Goal: Task Accomplishment & Management: Use online tool/utility

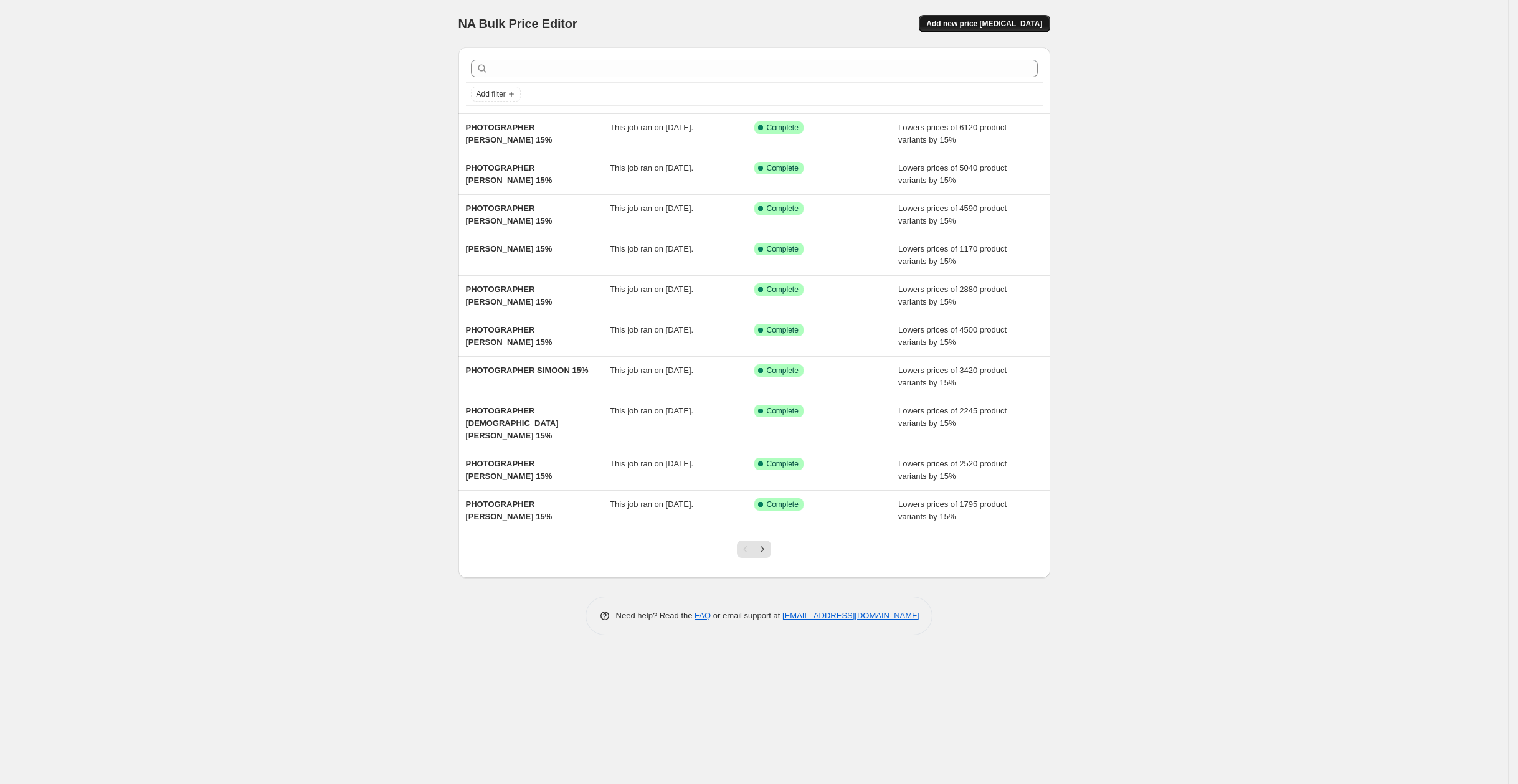
click at [983, 20] on span "Add new price [MEDICAL_DATA]" at bounding box center [984, 23] width 116 height 10
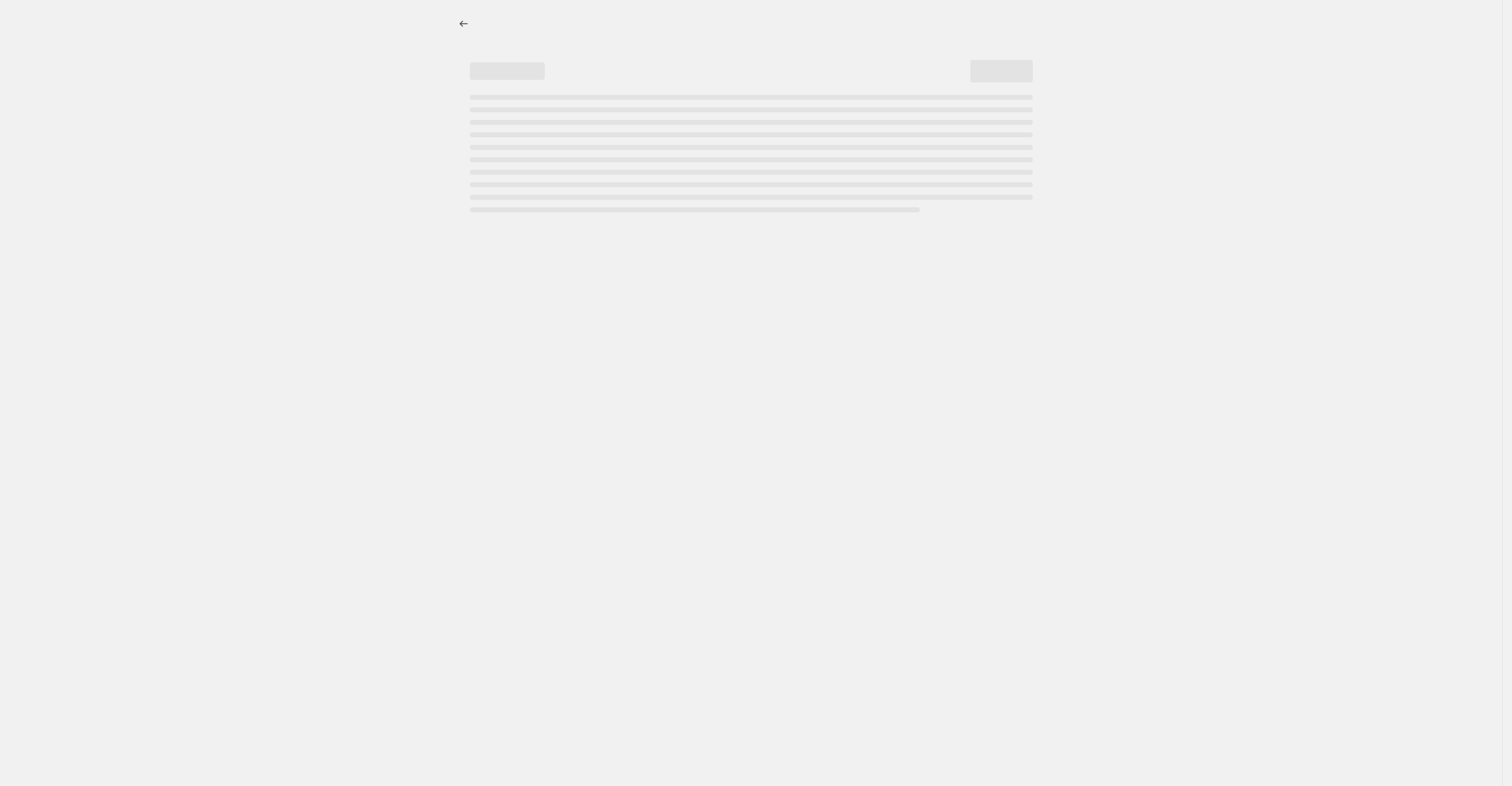
select select "percentage"
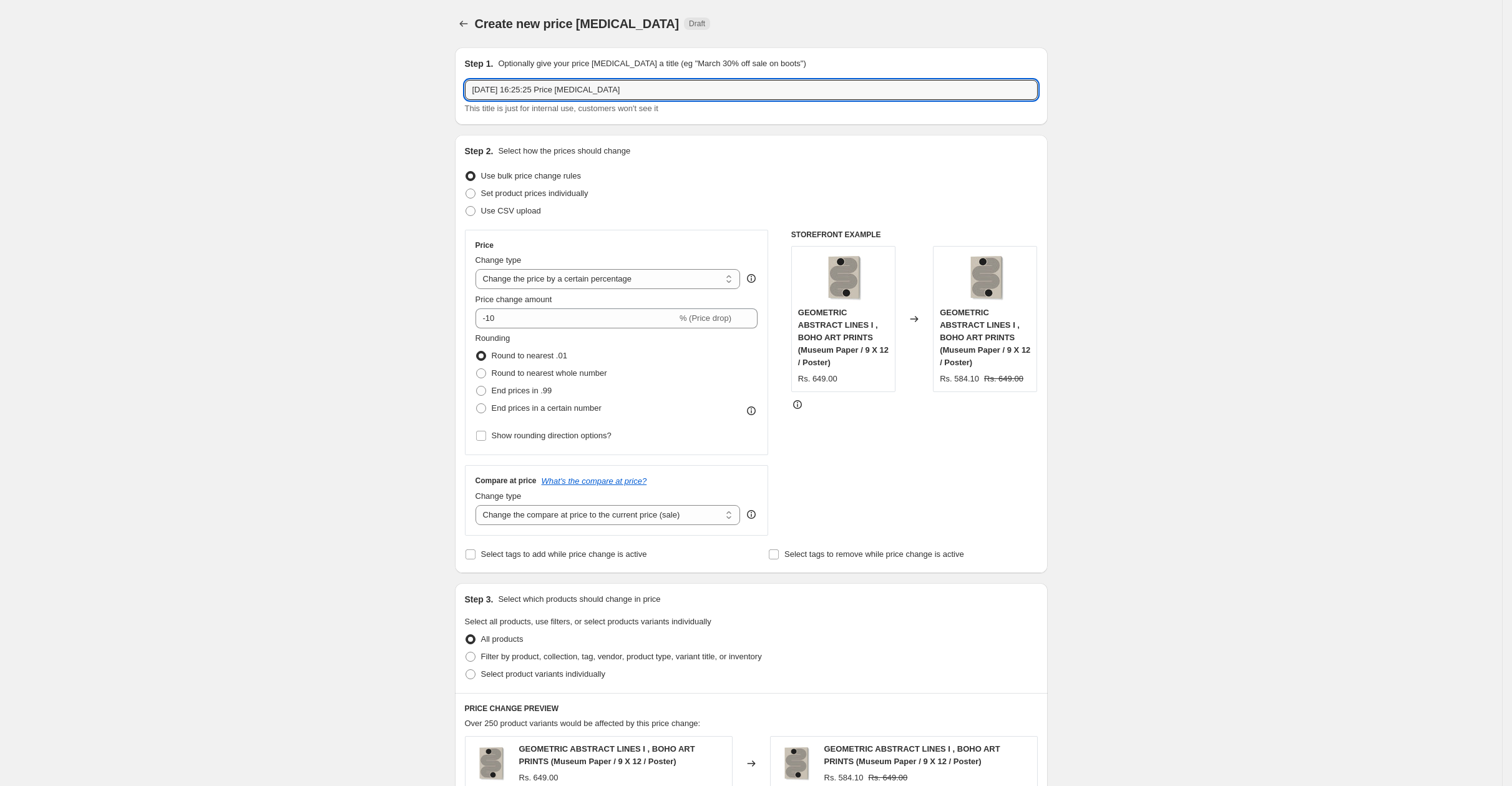
drag, startPoint x: 688, startPoint y: 92, endPoint x: 424, endPoint y: 77, distance: 264.4
click at [424, 77] on div "Create new price [MEDICAL_DATA]. This page is ready Create new price [MEDICAL_D…" at bounding box center [751, 640] width 1502 height 1280
paste input "[PERSON_NAME]"
type input "PHOTOGRAPHER [PERSON_NAME] 15%"
click at [522, 311] on input "-10" at bounding box center [576, 318] width 201 height 20
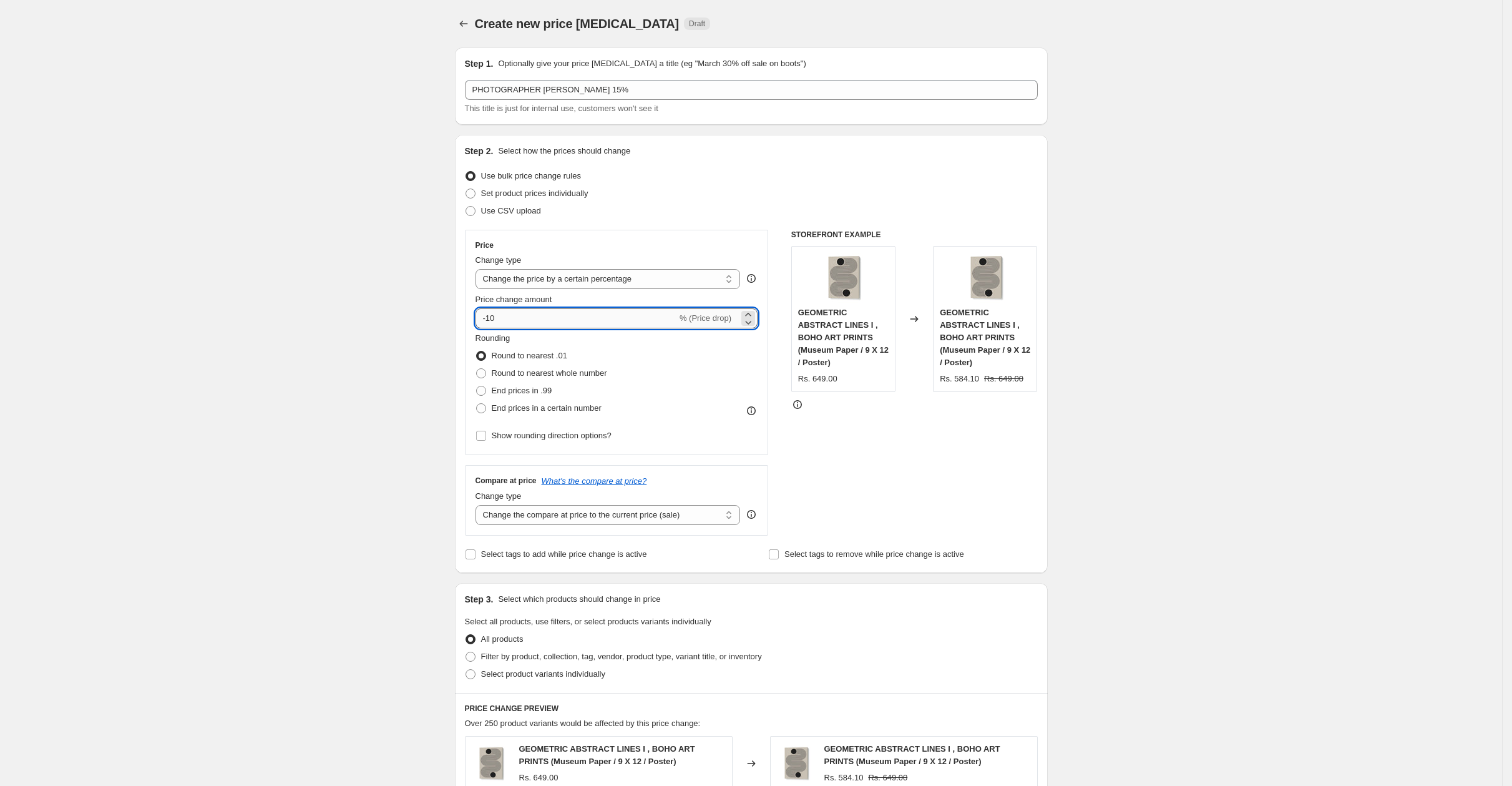
click at [525, 320] on input "-10" at bounding box center [576, 318] width 201 height 20
type input "-15"
click at [346, 392] on div "Create new price [MEDICAL_DATA]. This page is ready Create new price [MEDICAL_D…" at bounding box center [751, 640] width 1502 height 1280
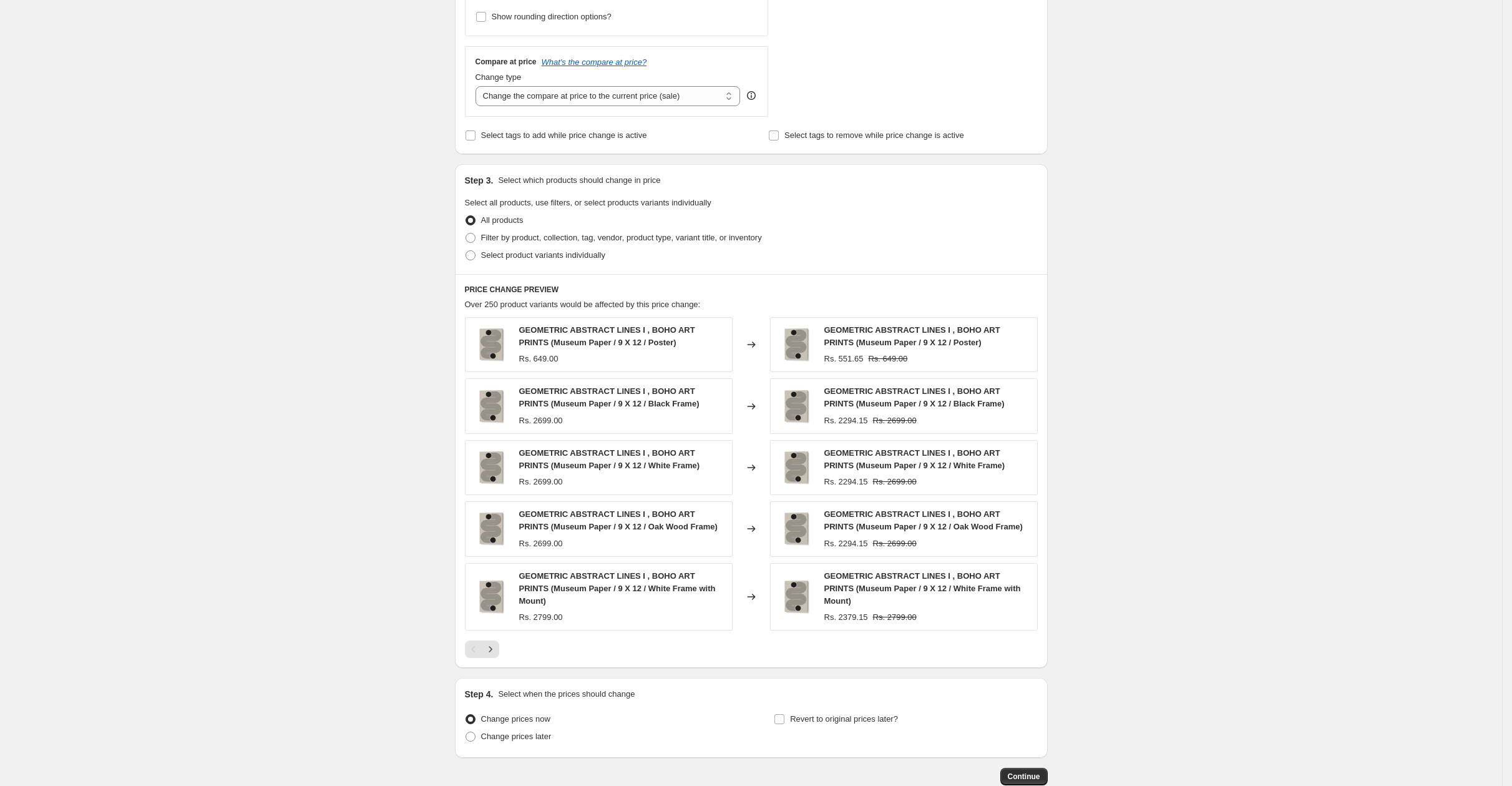
scroll to position [440, 0]
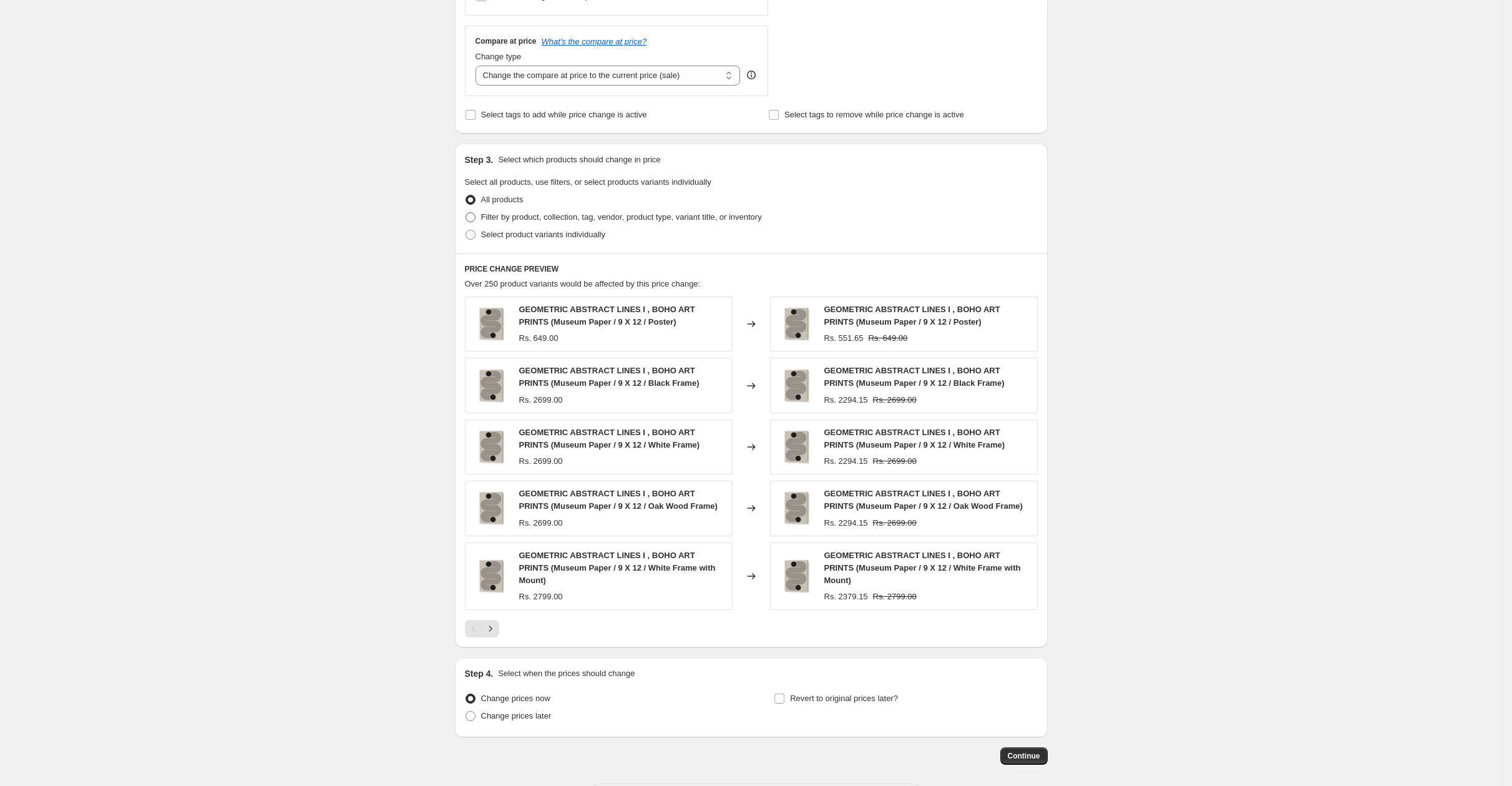
click at [536, 213] on span "Filter by product, collection, tag, vendor, product type, variant title, or inv…" at bounding box center [621, 217] width 281 height 9
click at [466, 213] on input "Filter by product, collection, tag, vendor, product type, variant title, or inv…" at bounding box center [465, 212] width 1 height 1
radio input "true"
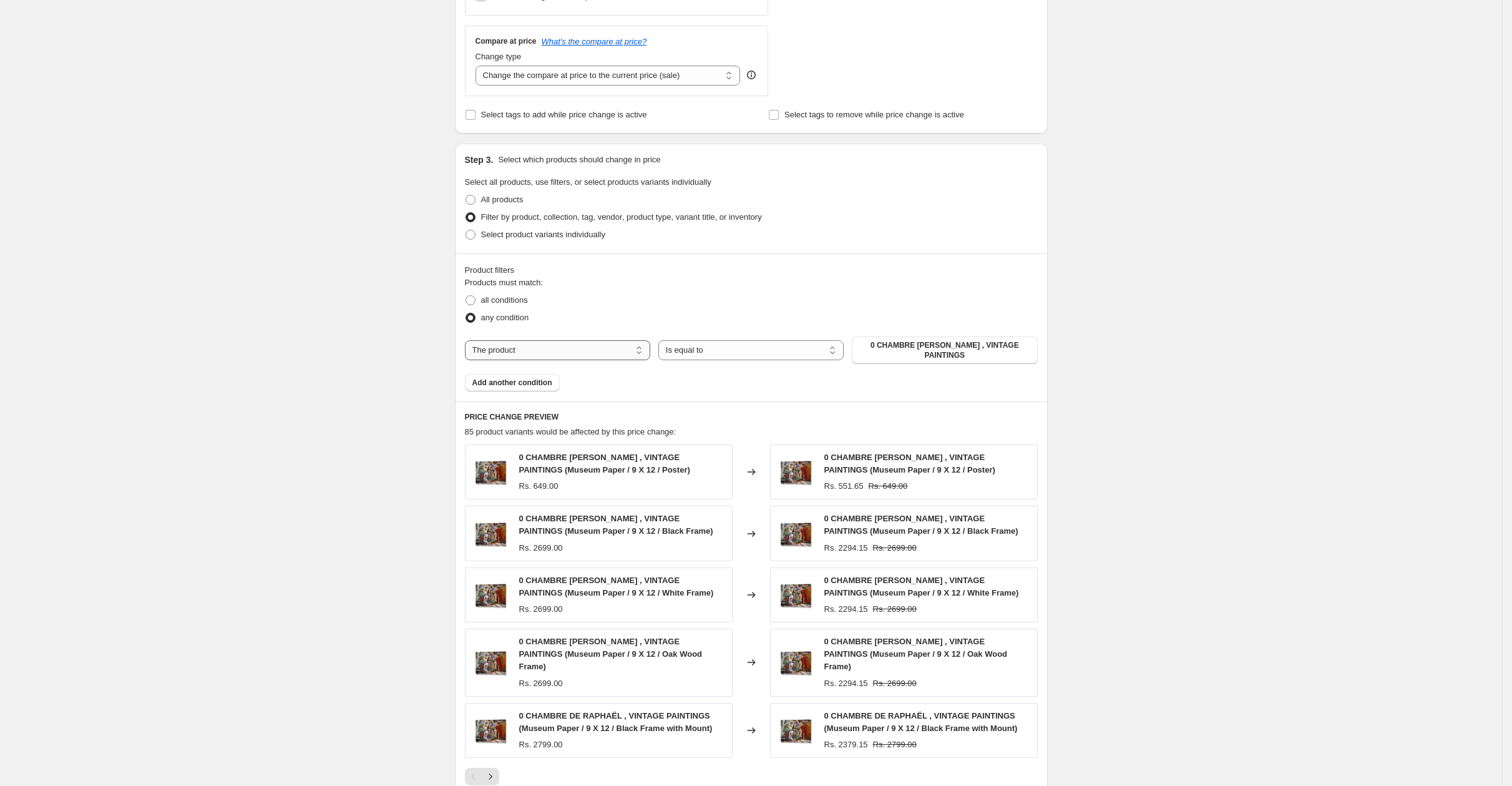
click at [552, 344] on select "The product The product's collection The product's tag The product's vendor The…" at bounding box center [557, 350] width 186 height 20
select select "collection"
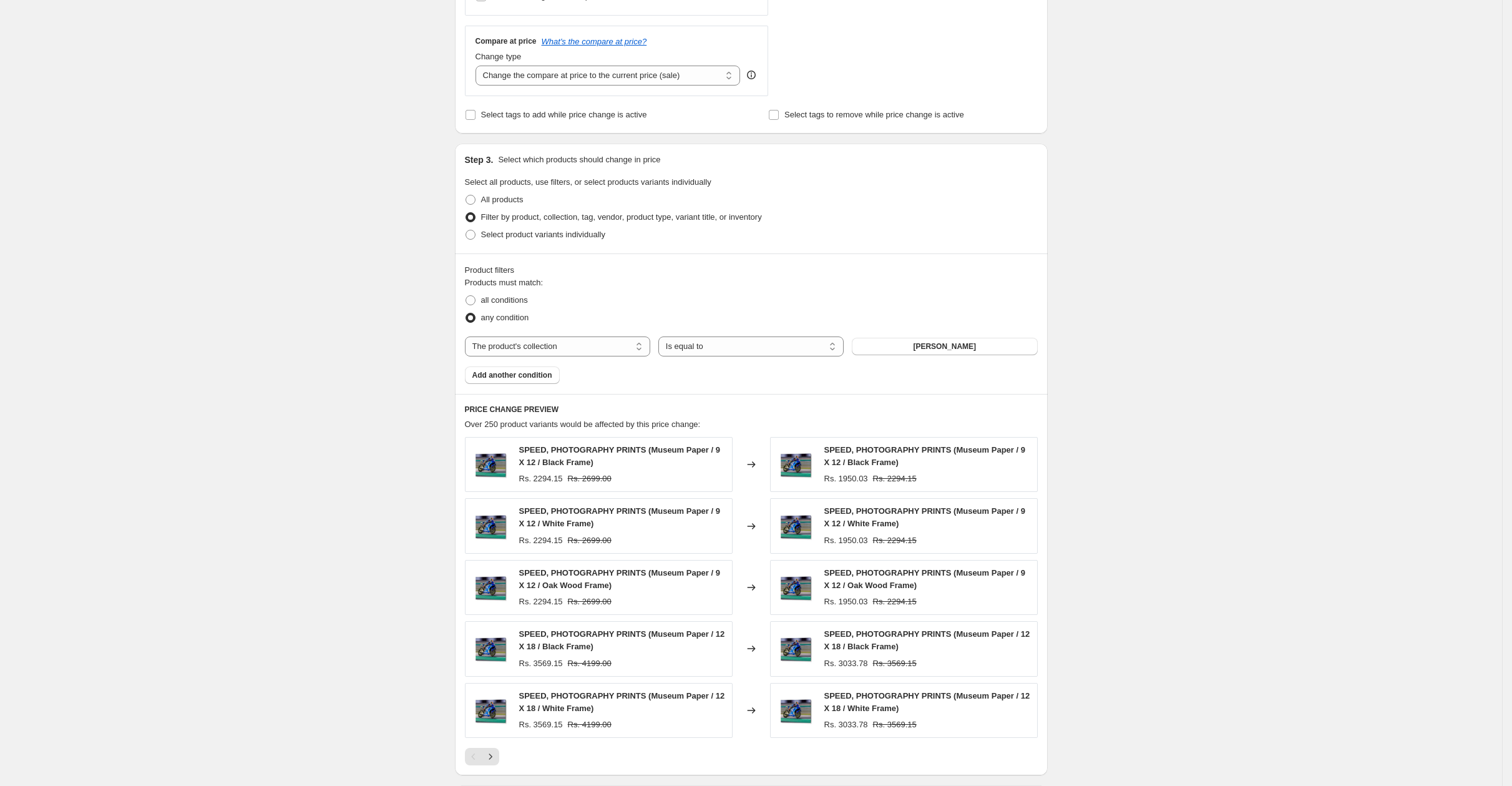
click at [943, 342] on span "[PERSON_NAME]" at bounding box center [944, 346] width 63 height 10
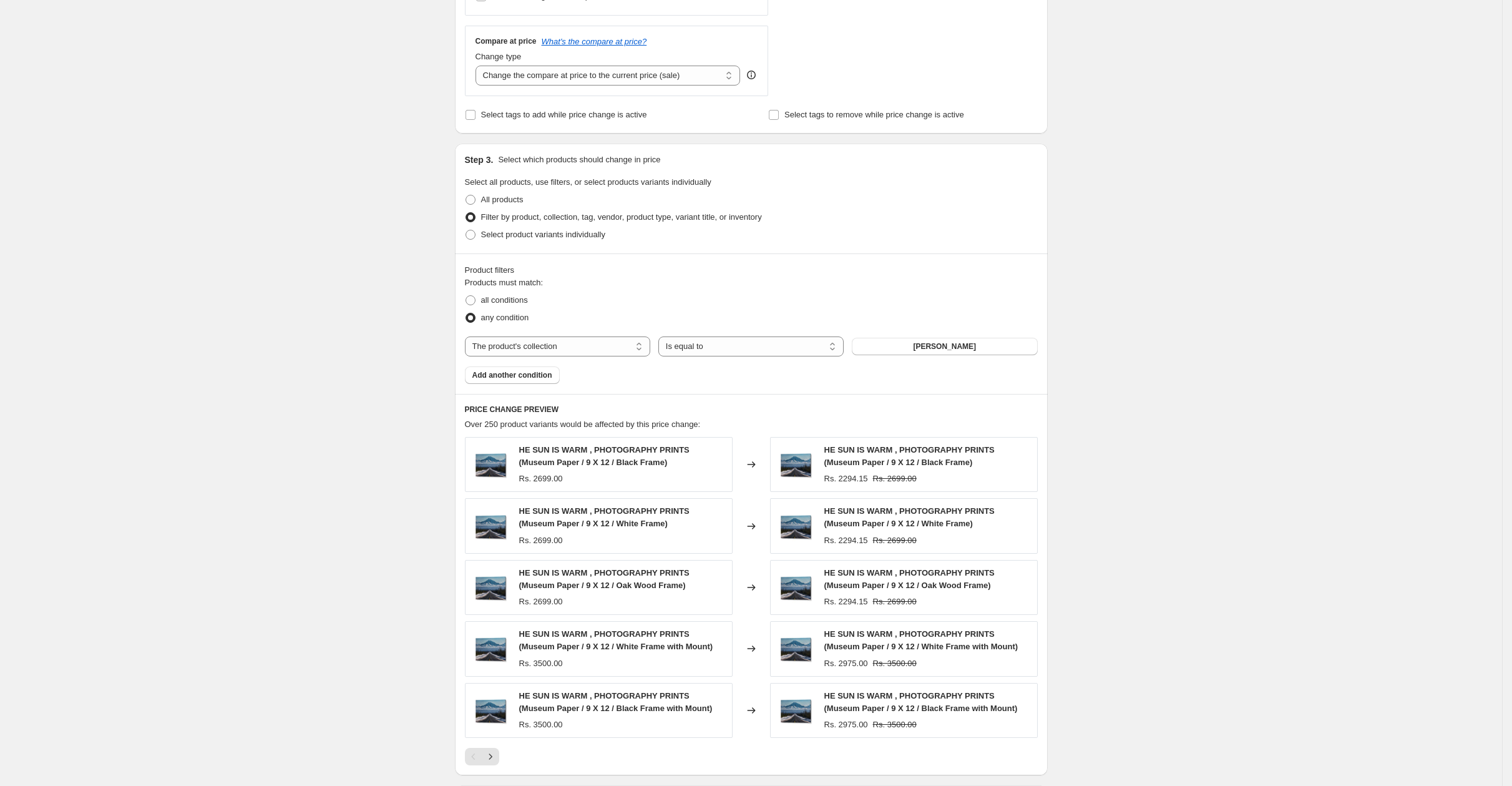
scroll to position [619, 0]
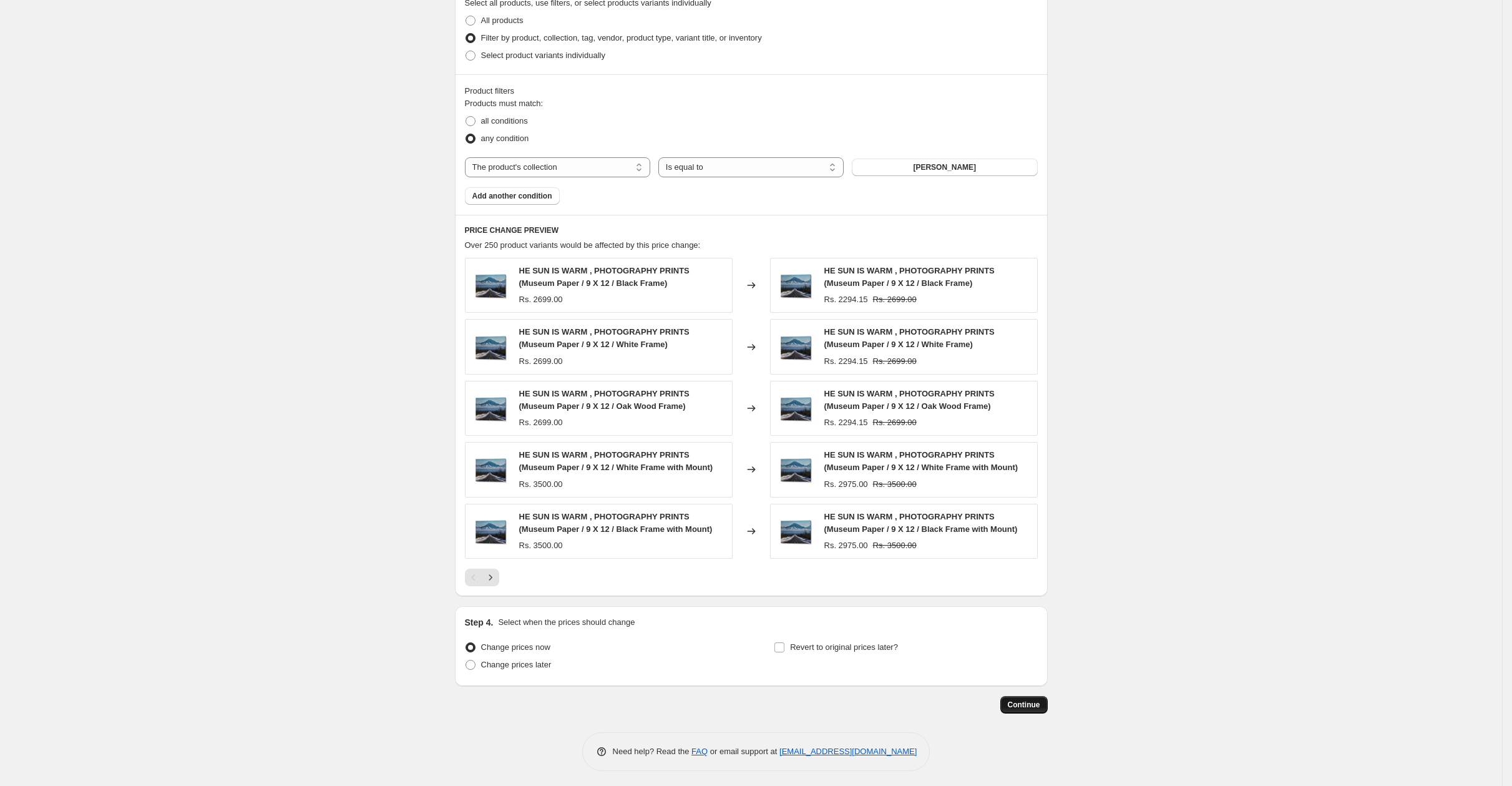
click at [1028, 700] on span "Continue" at bounding box center [1023, 704] width 32 height 10
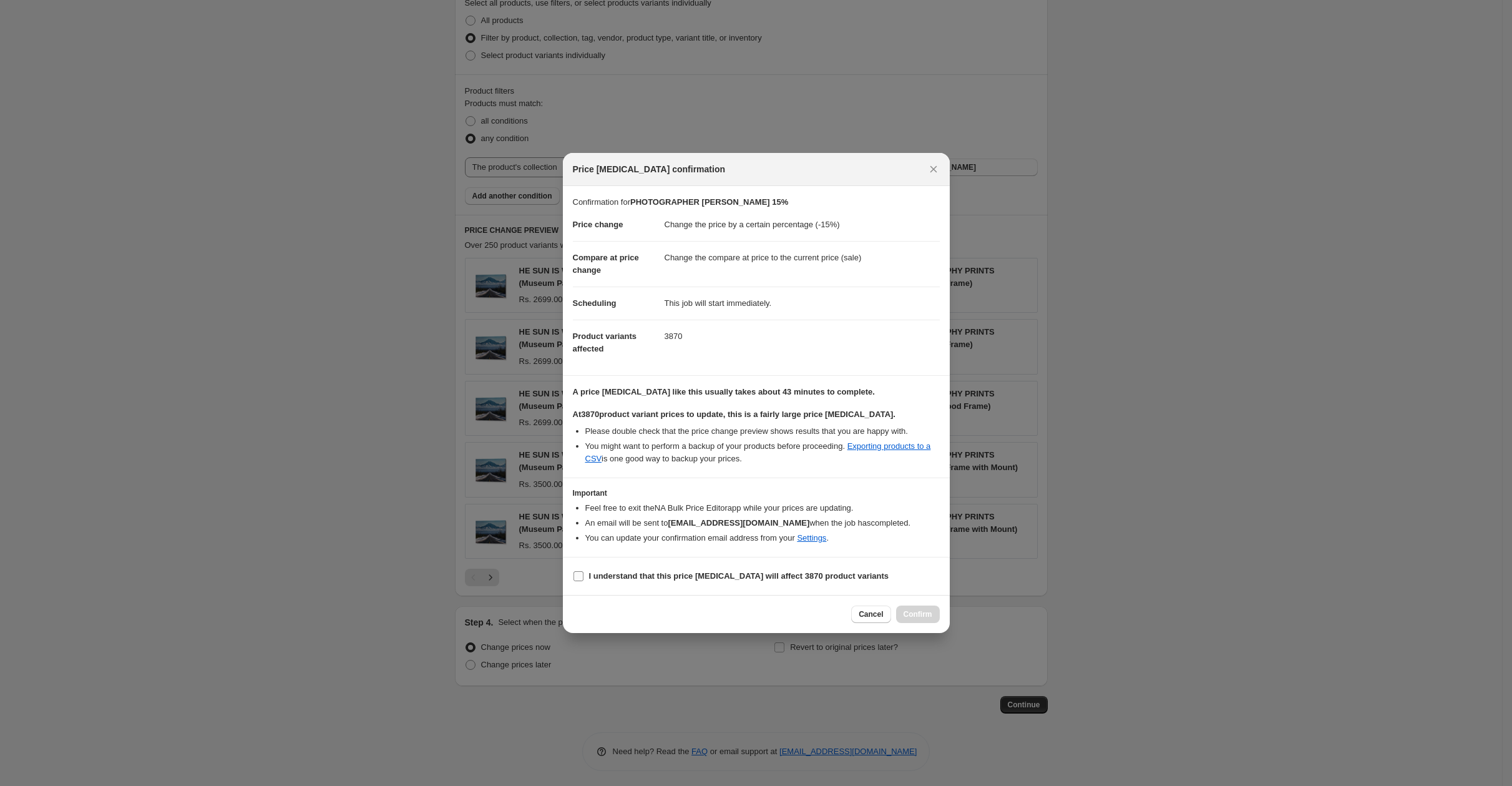
click at [737, 567] on label "I understand that this price [MEDICAL_DATA] will affect 3870 product variants" at bounding box center [731, 576] width 316 height 18
click at [584, 571] on input "I understand that this price [MEDICAL_DATA] will affect 3870 product variants" at bounding box center [578, 576] width 10 height 10
checkbox input "true"
click at [922, 619] on button "Confirm" at bounding box center [918, 614] width 43 height 18
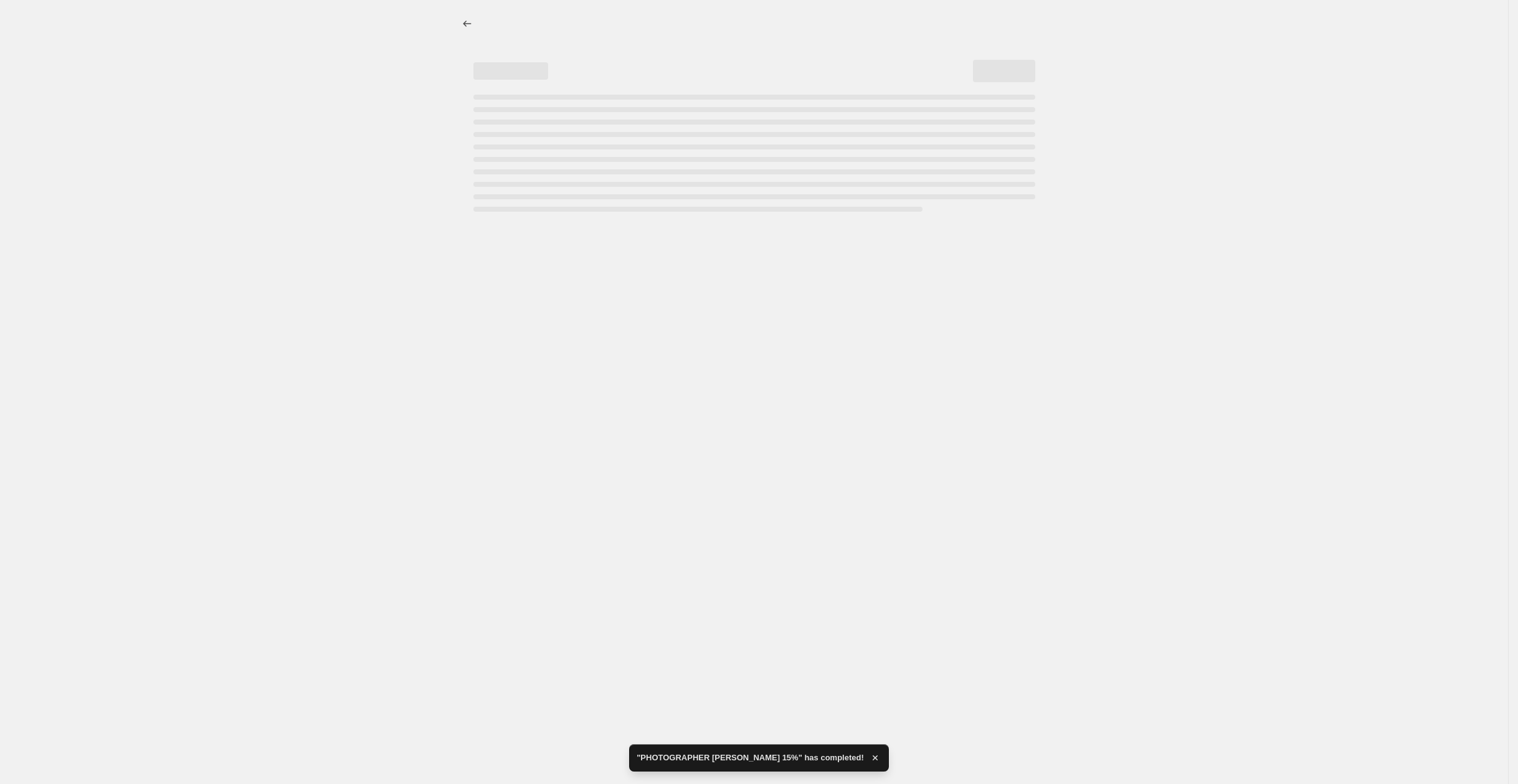
select select "percentage"
select select "collection"
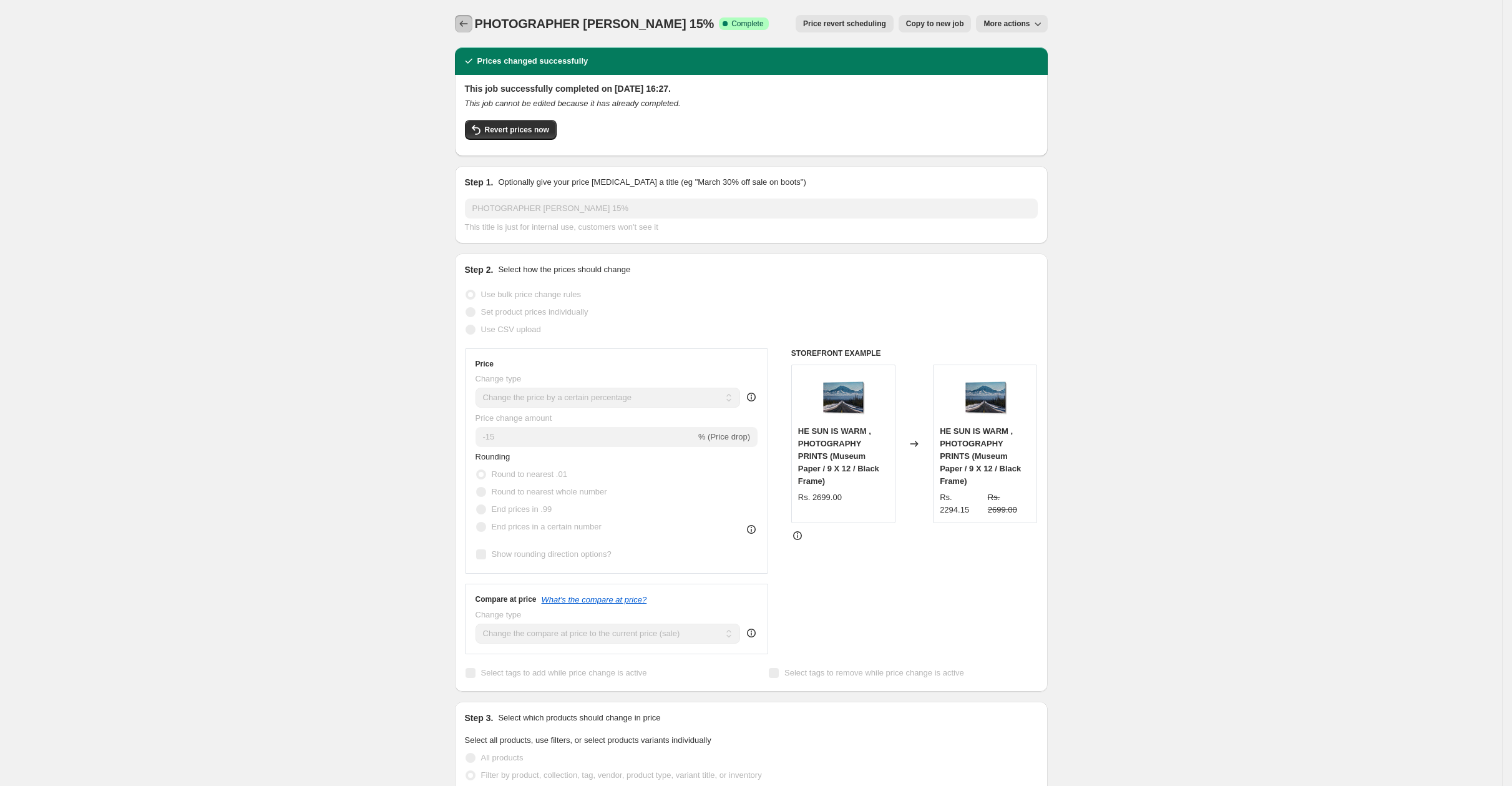
click at [465, 21] on icon "Price change jobs" at bounding box center [463, 24] width 13 height 13
